Goal: Transaction & Acquisition: Purchase product/service

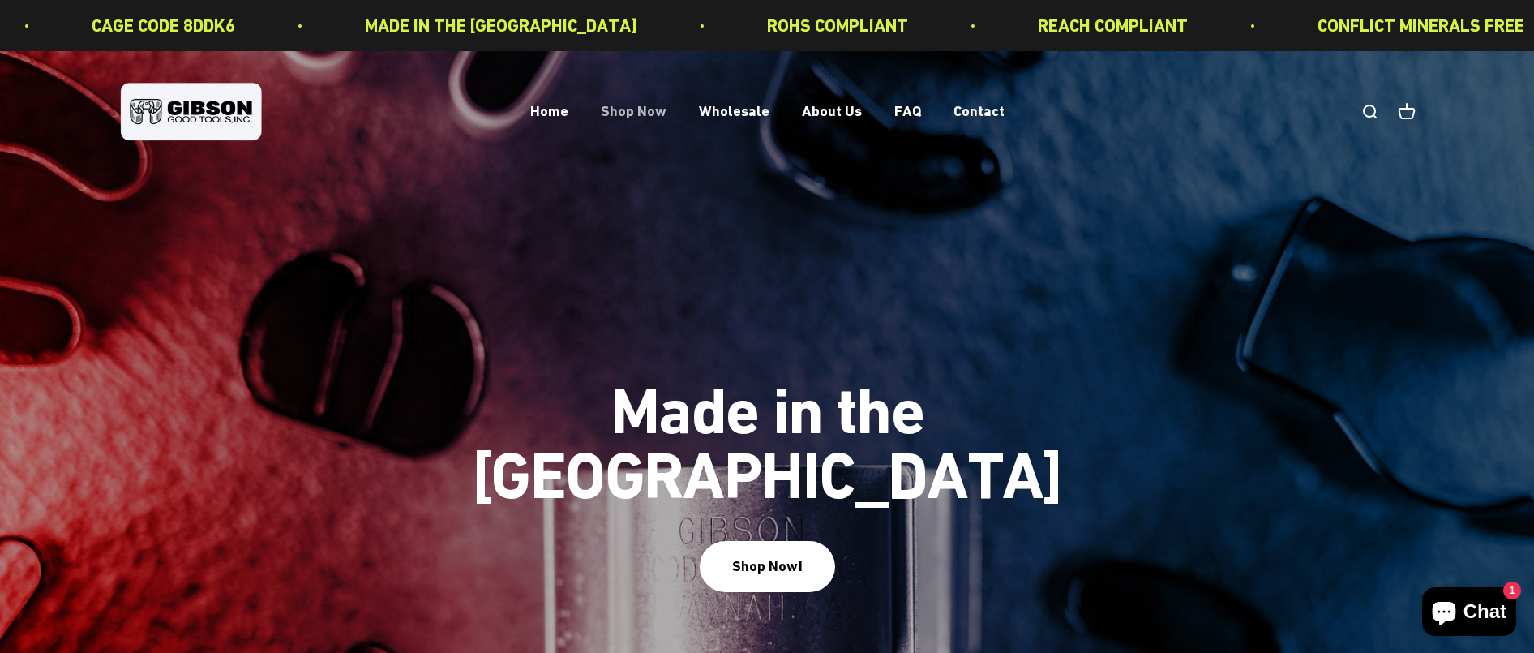
click at [649, 109] on link "Shop Now" at bounding box center [634, 111] width 66 height 17
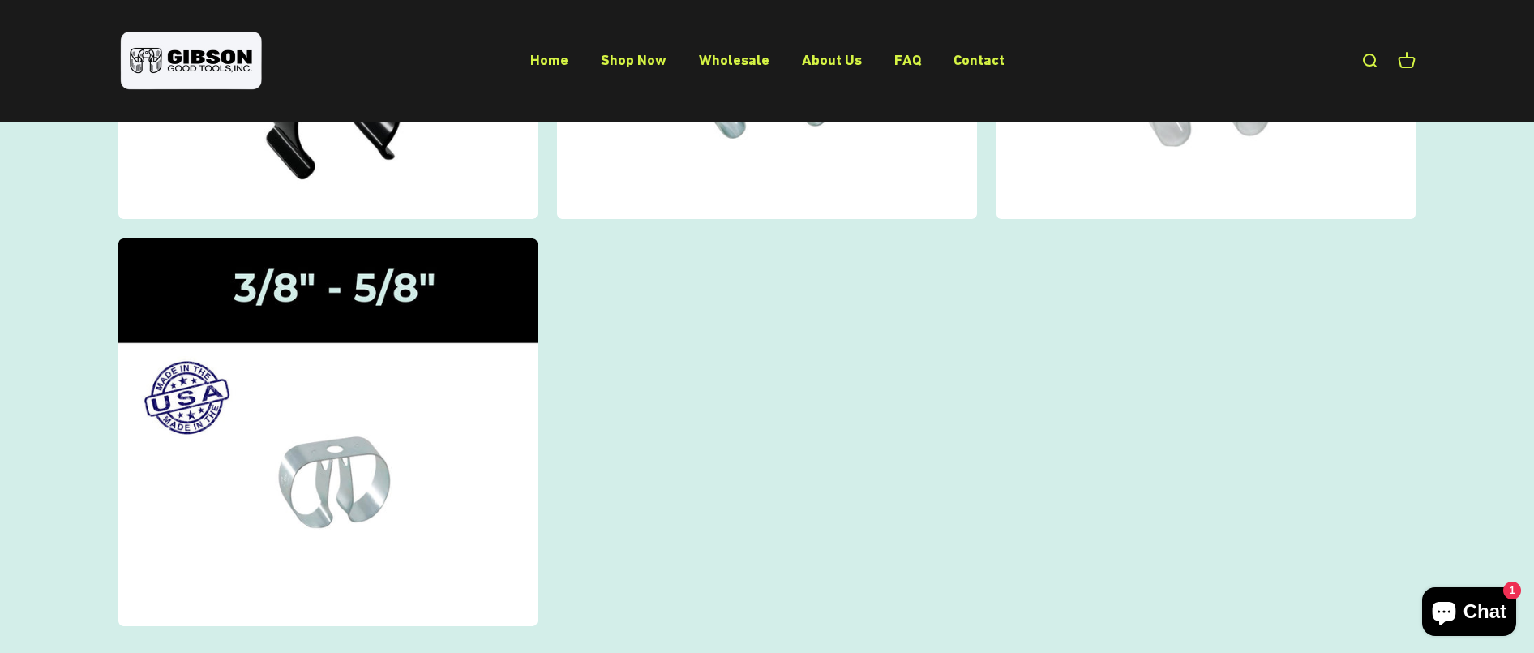
scroll to position [160, 0]
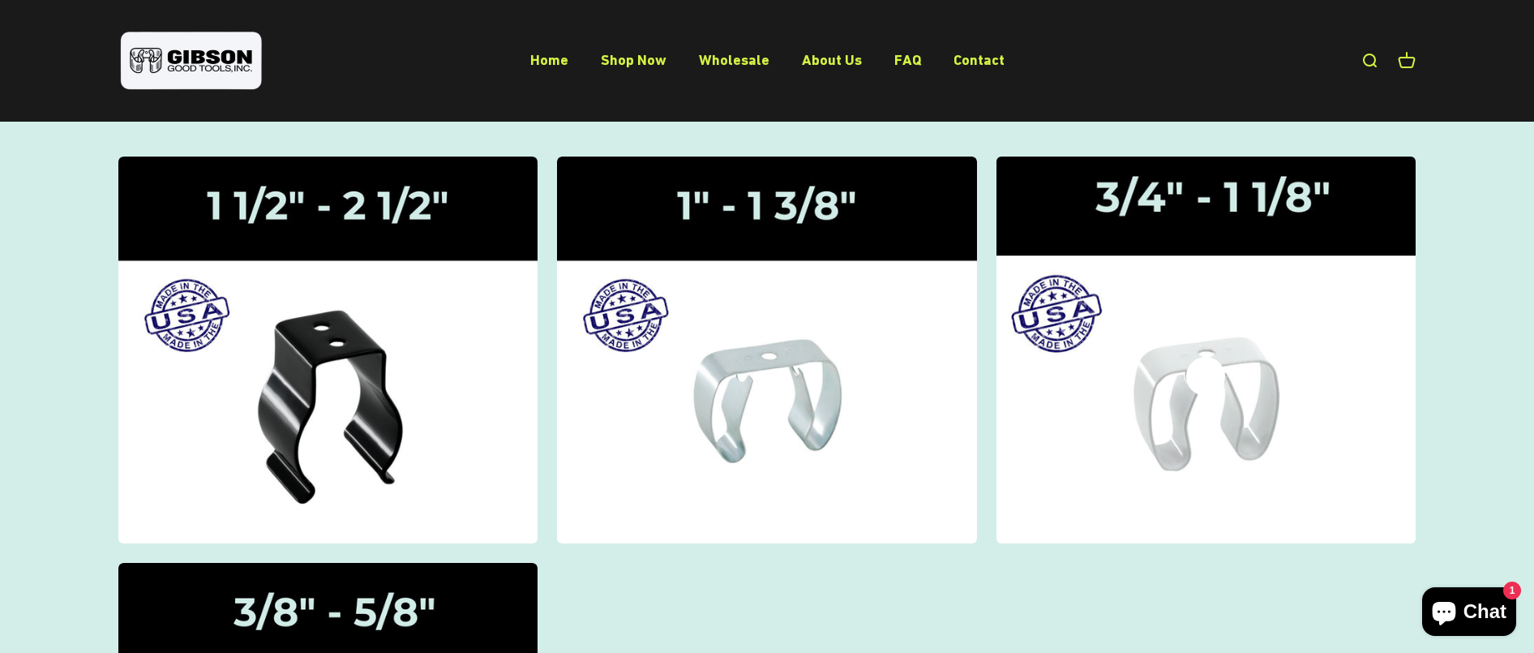
click at [1192, 357] on icon at bounding box center [1205, 376] width 39 height 39
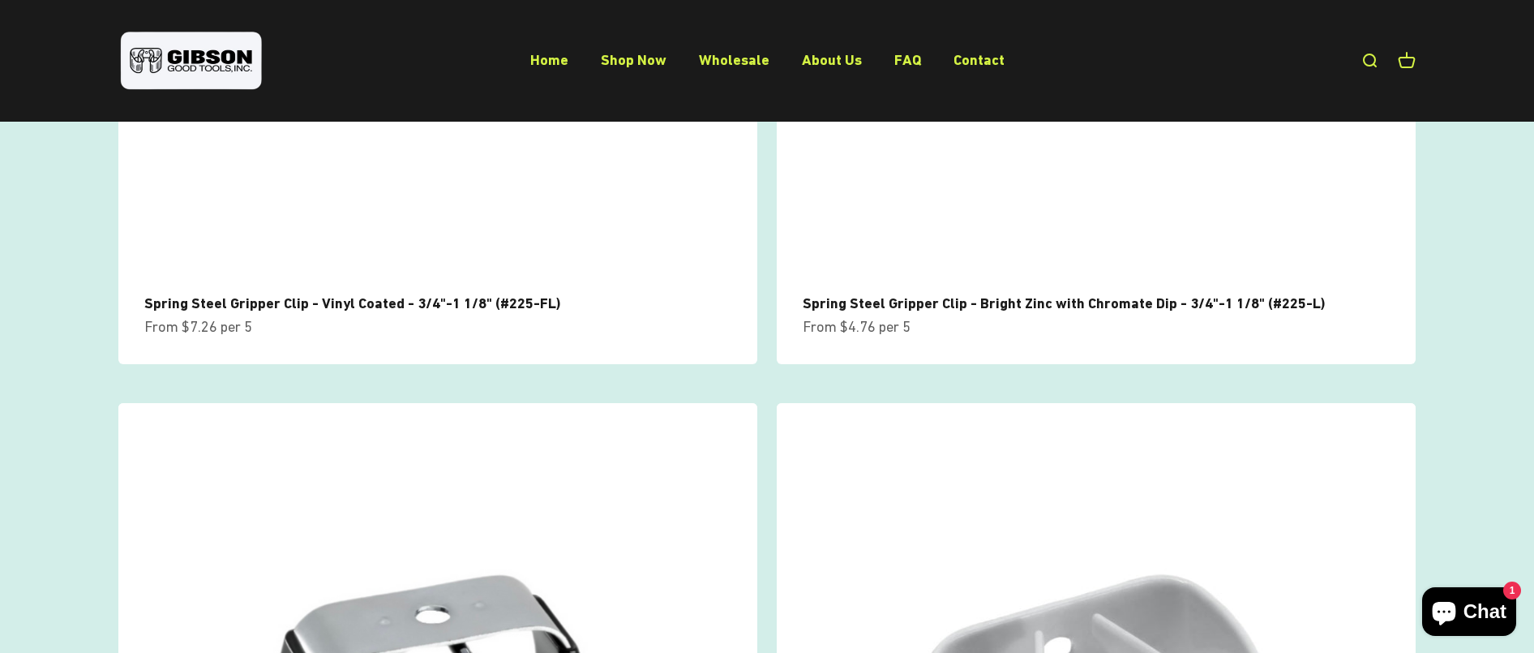
scroll to position [892, 0]
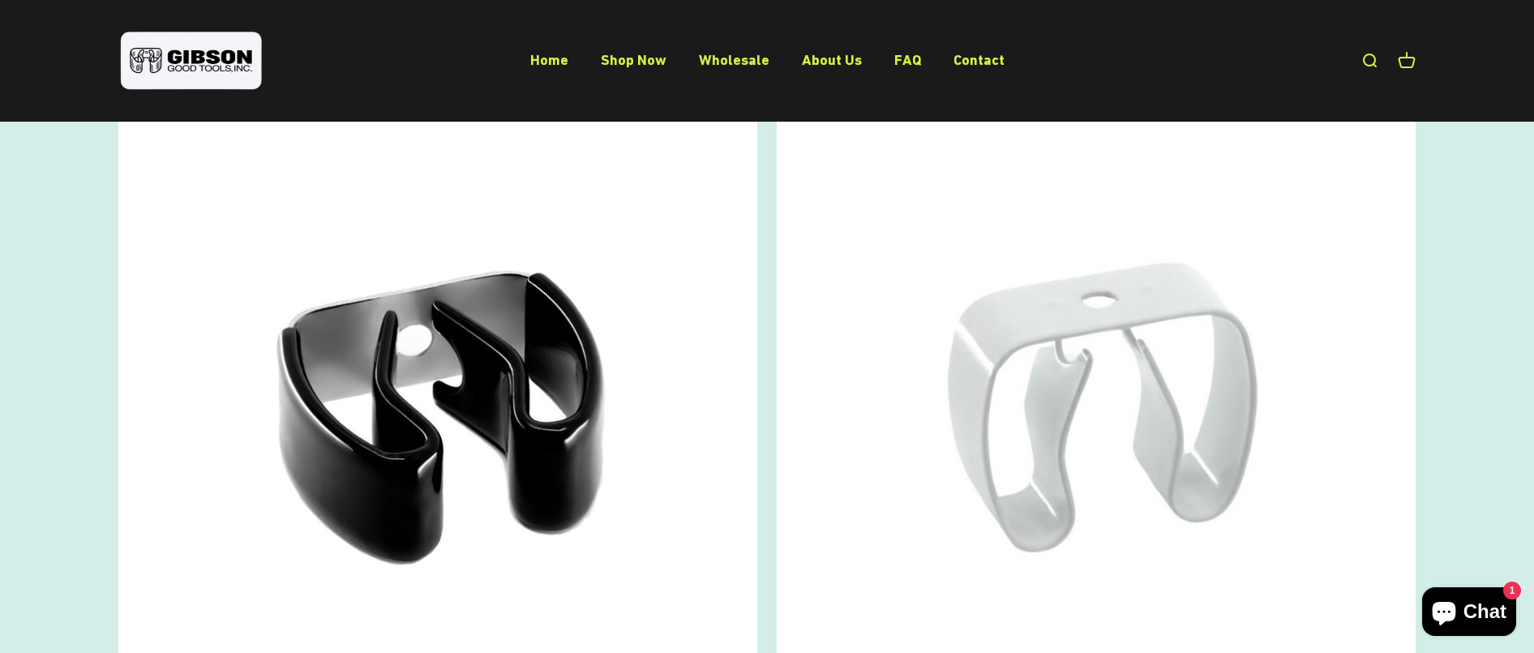
click at [446, 362] on img at bounding box center [437, 408] width 639 height 639
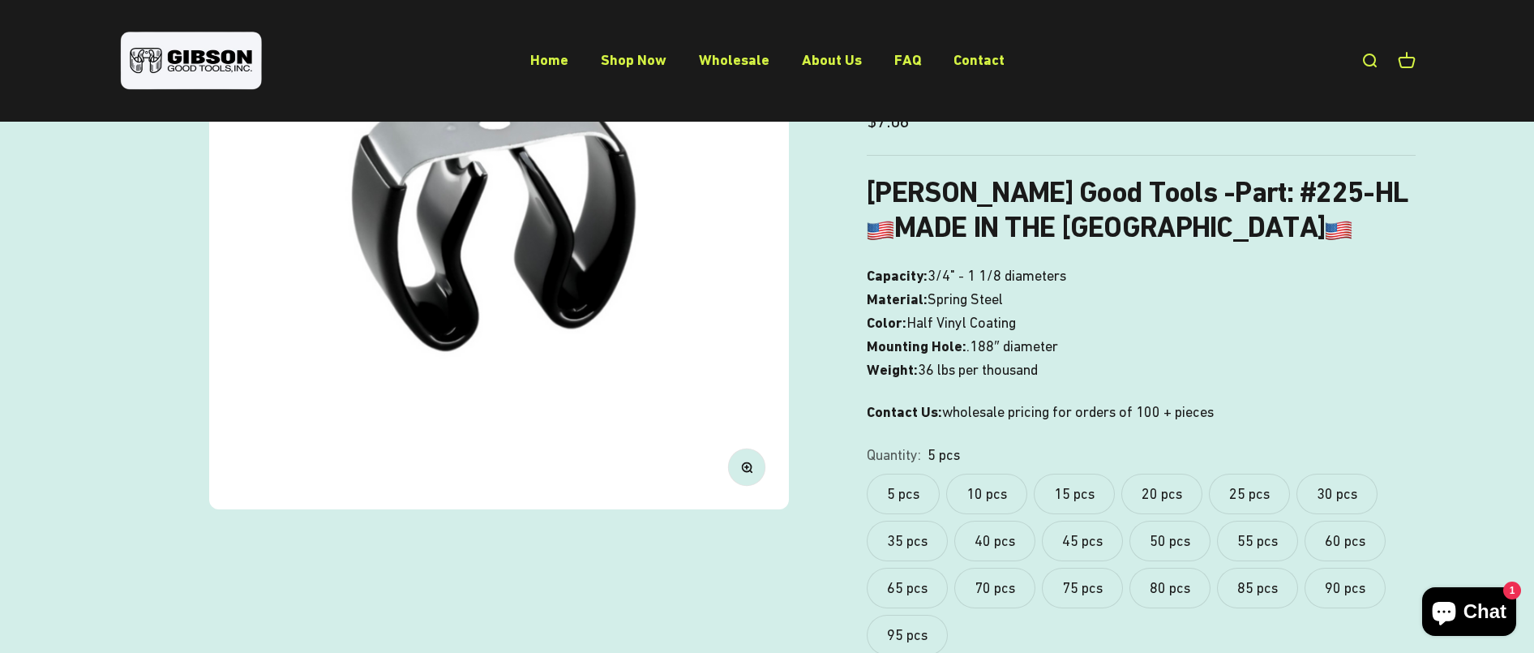
scroll to position [324, 0]
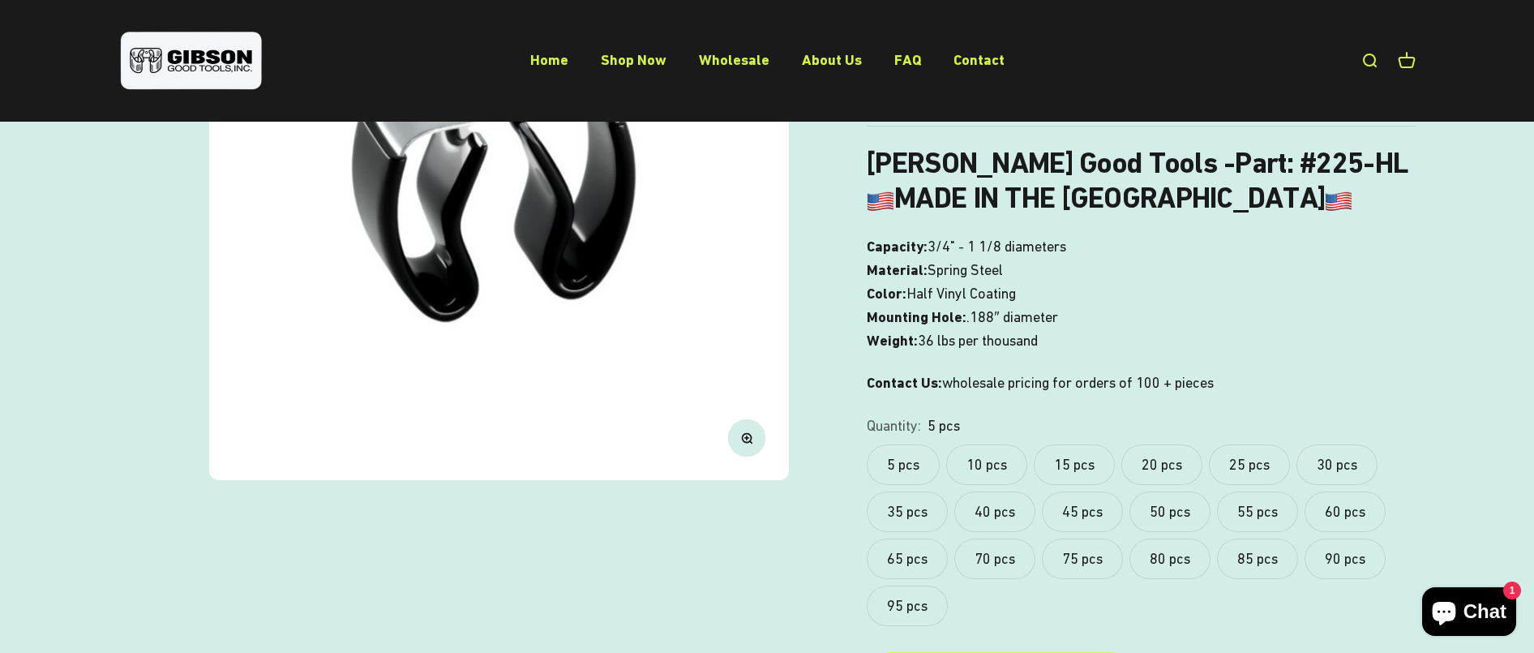
click at [995, 467] on label "10 pcs" at bounding box center [986, 464] width 81 height 41
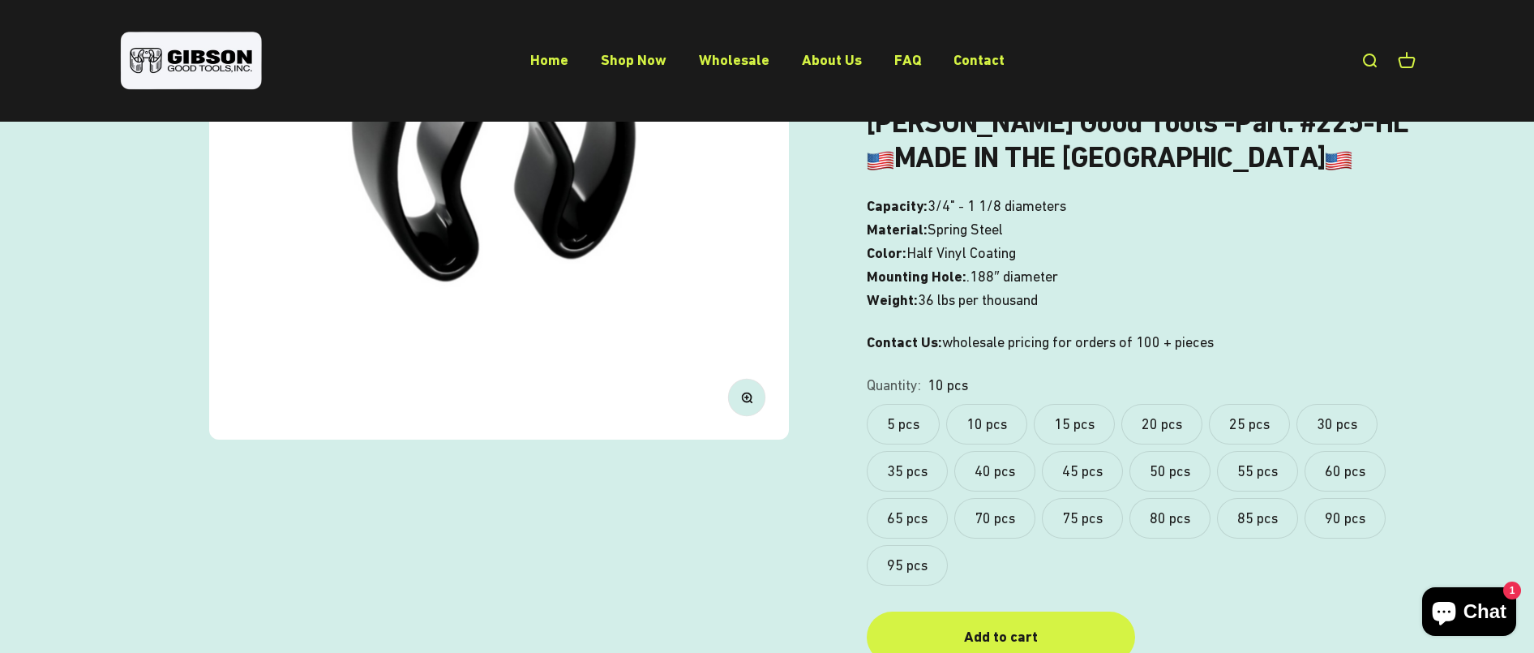
scroll to position [405, 0]
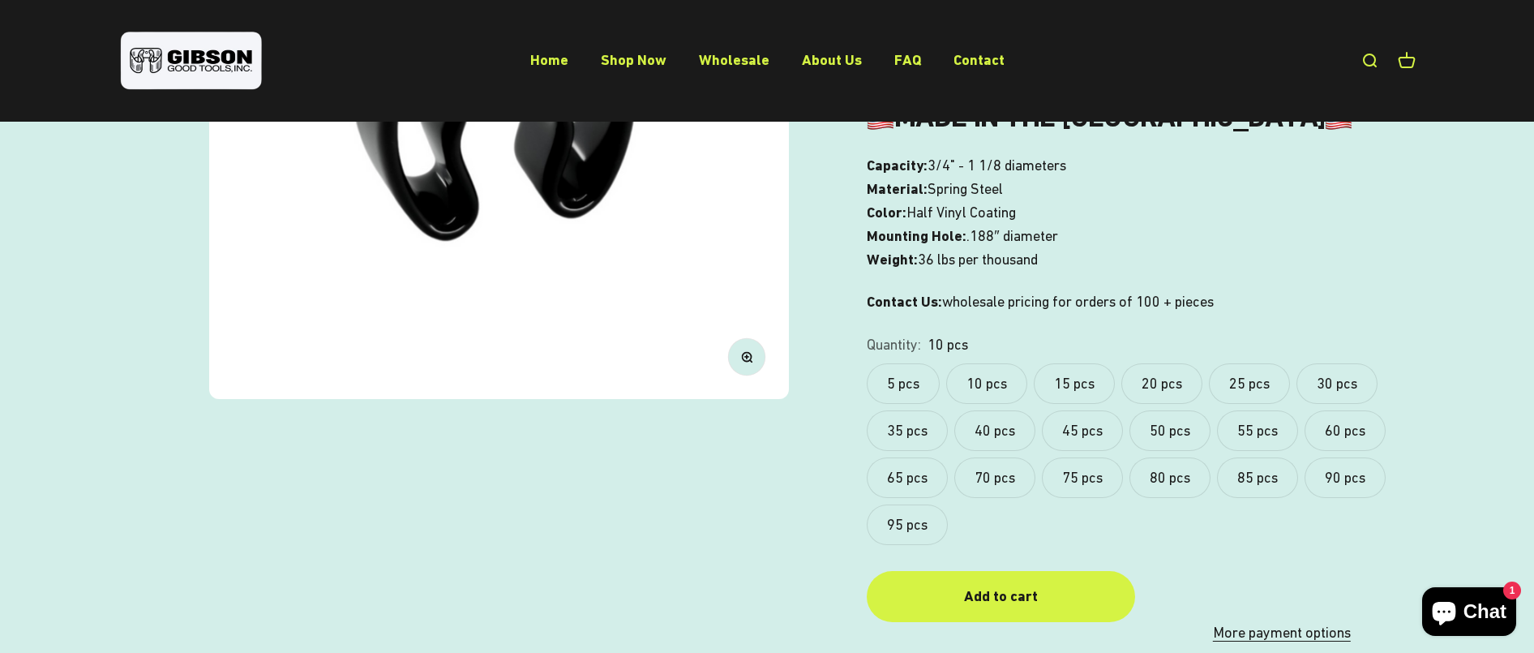
click at [1255, 379] on label "25 pcs" at bounding box center [1249, 383] width 81 height 41
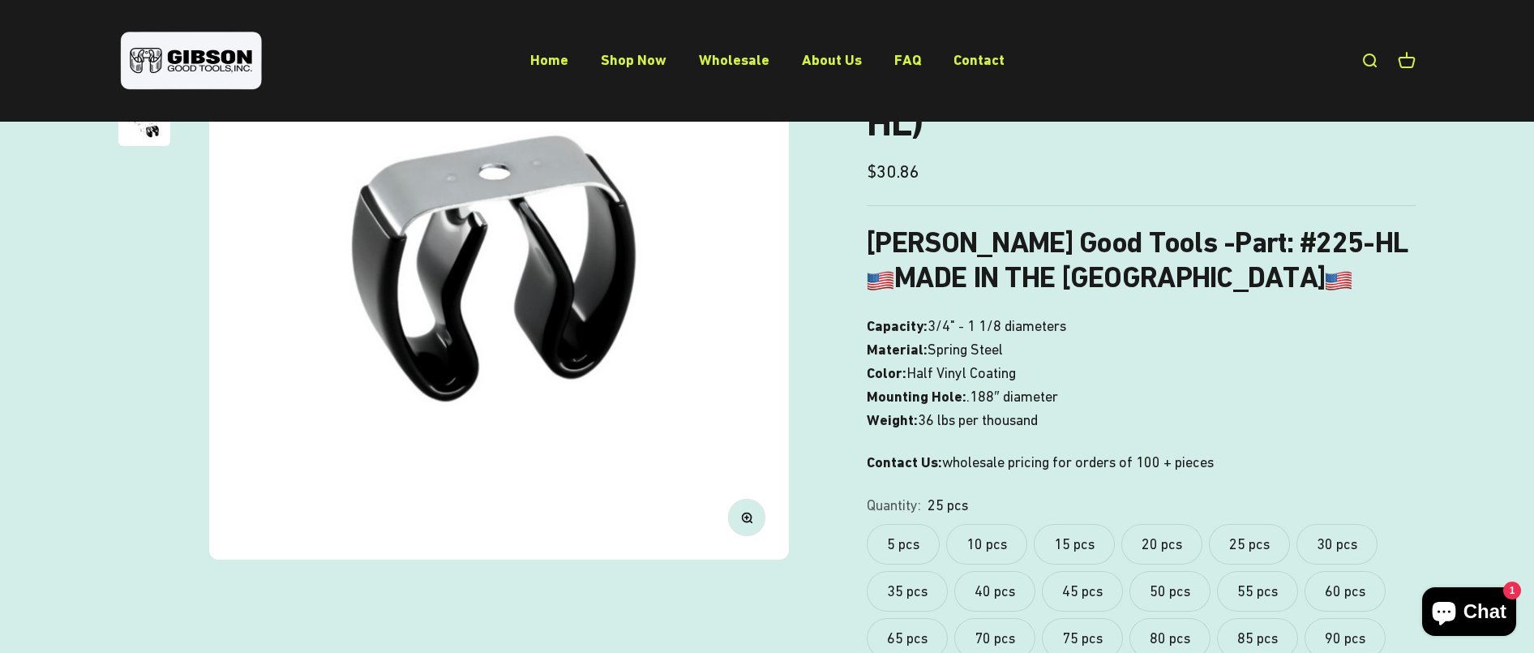
scroll to position [243, 0]
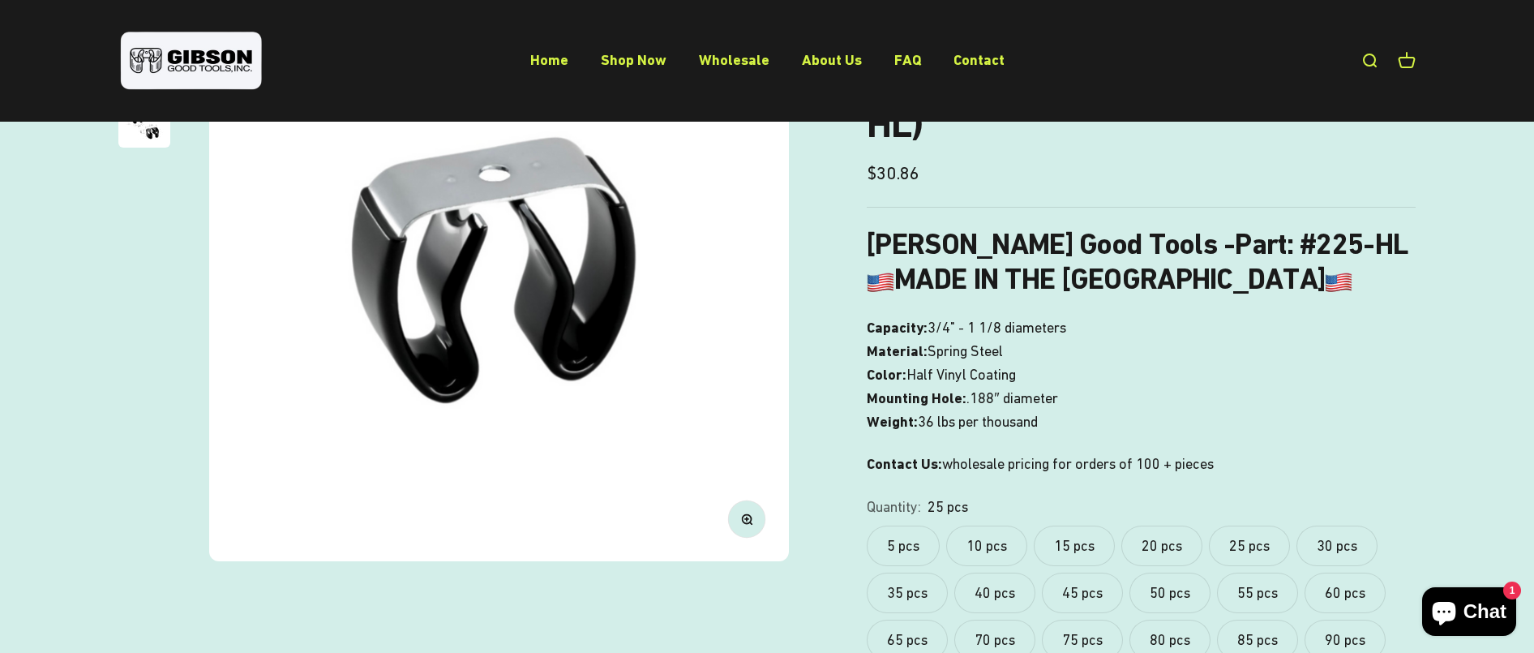
click at [991, 545] on label "10 pcs" at bounding box center [986, 545] width 81 height 41
click at [1239, 545] on label "25 pcs" at bounding box center [1249, 545] width 81 height 41
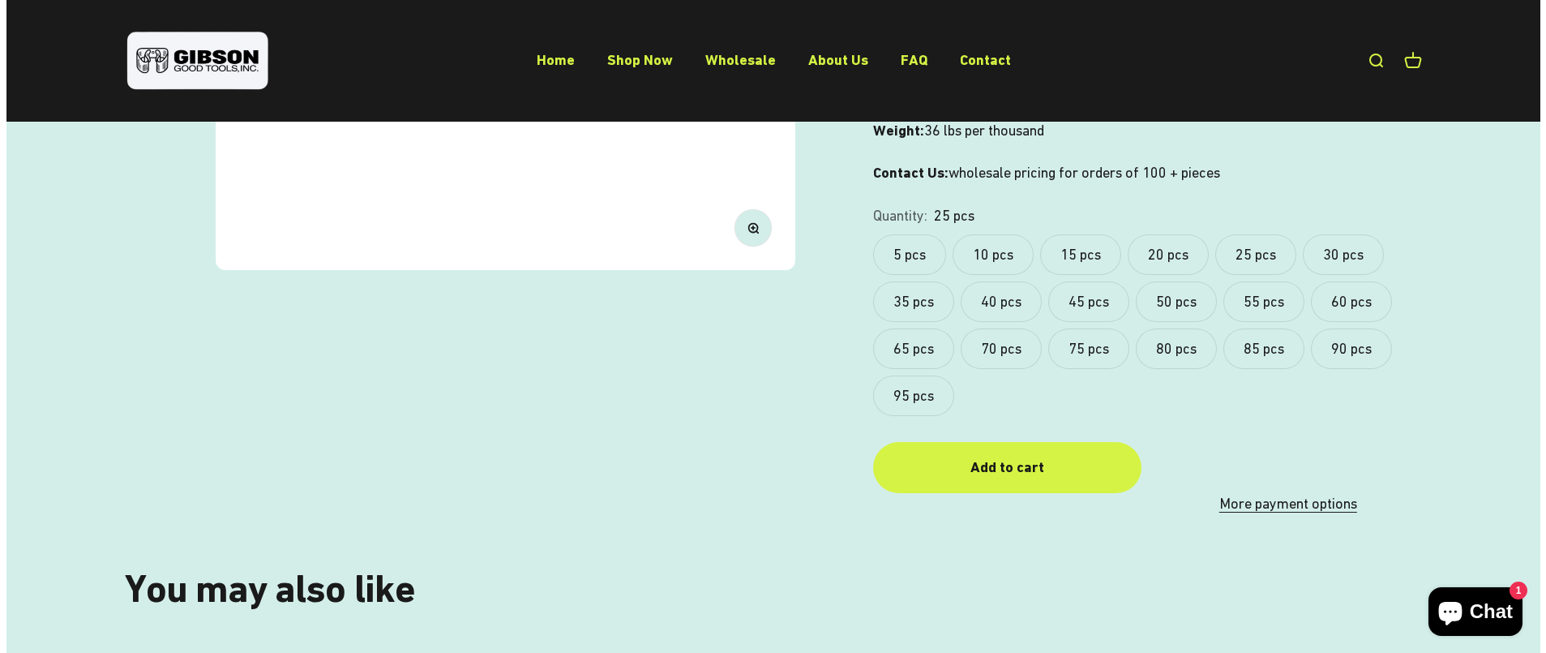
scroll to position [567, 0]
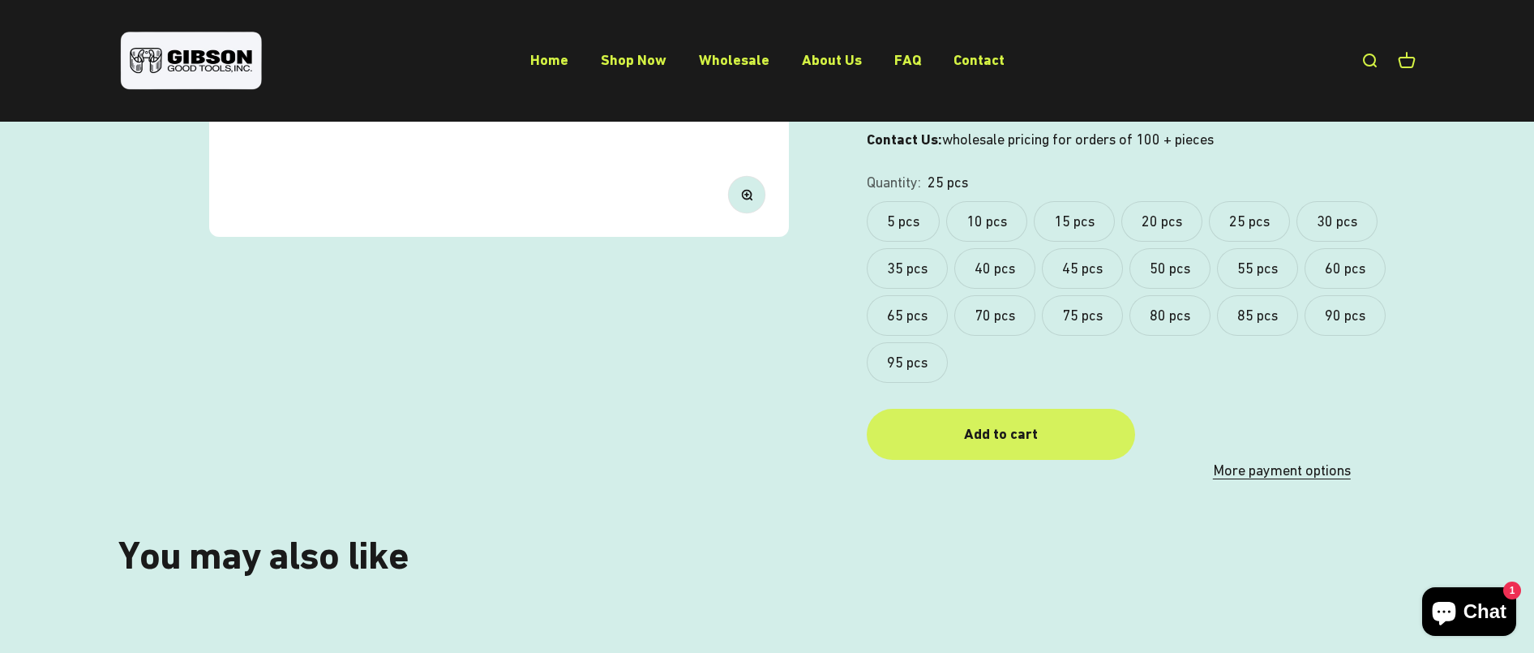
click at [1035, 433] on div "Add to cart" at bounding box center [1000, 434] width 203 height 24
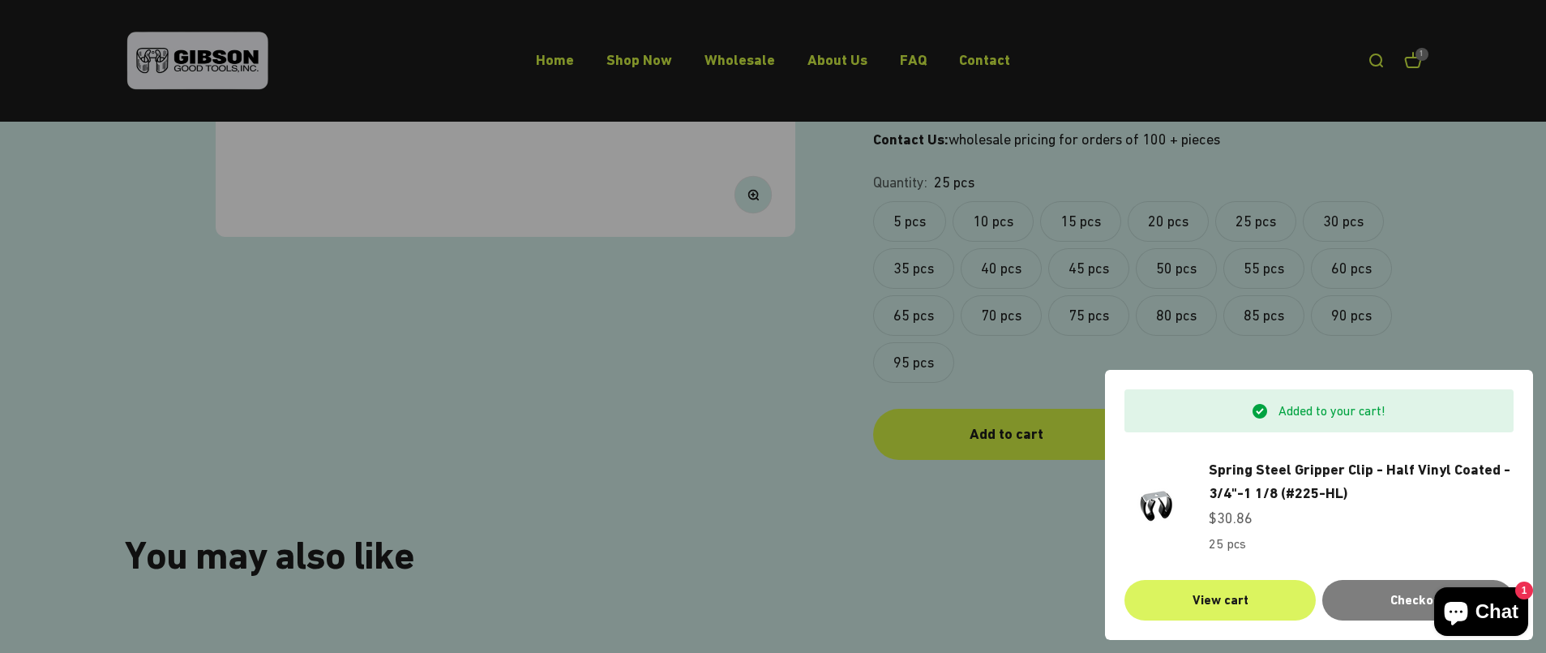
click at [1241, 599] on link "View cart" at bounding box center [1219, 600] width 191 height 41
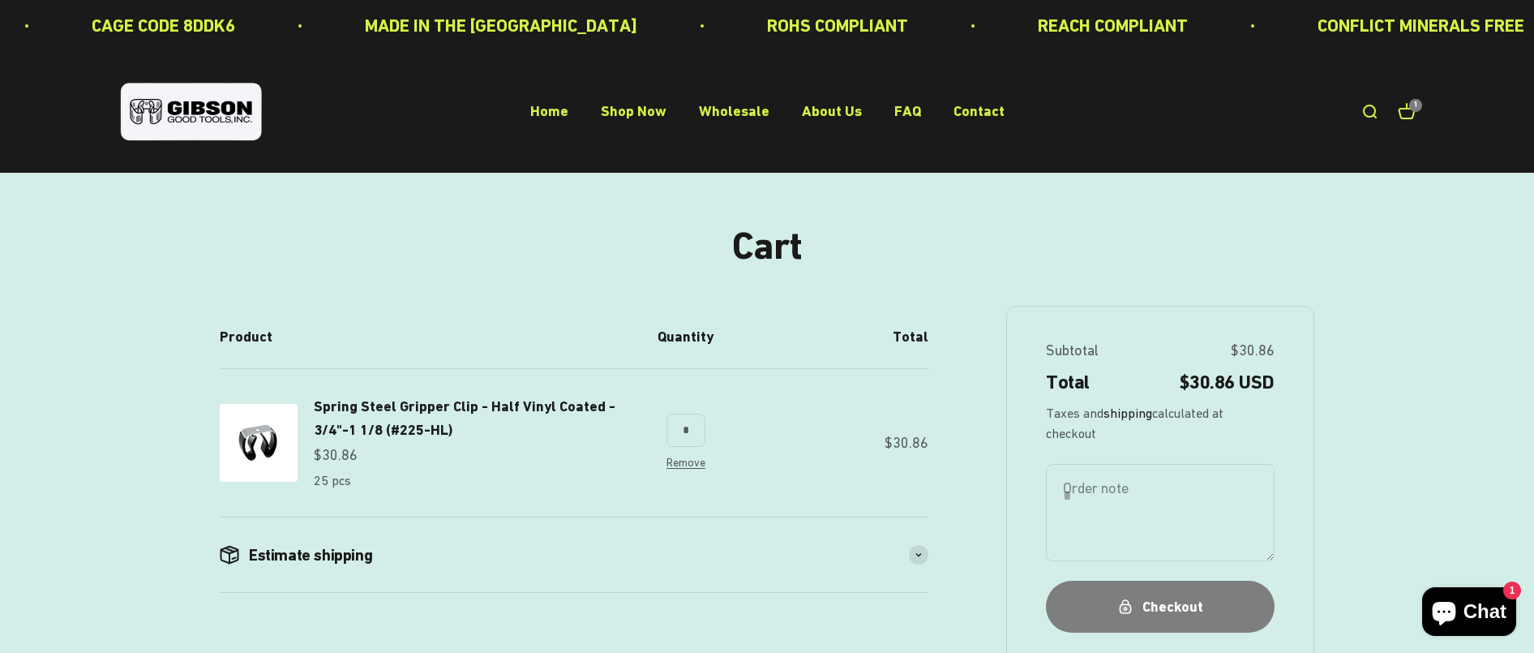
click at [1127, 413] on link "shipping" at bounding box center [1127, 412] width 49 height 15
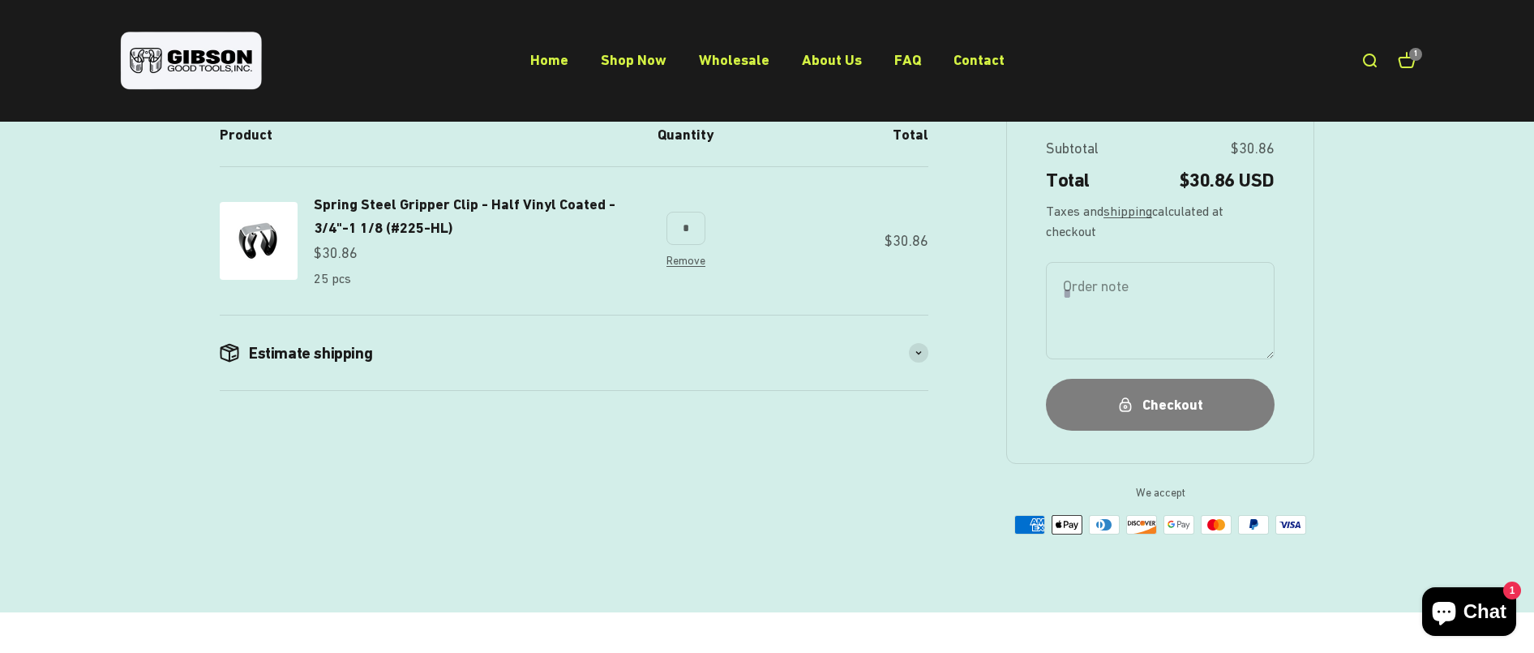
scroll to position [81, 0]
